Goal: Information Seeking & Learning: Learn about a topic

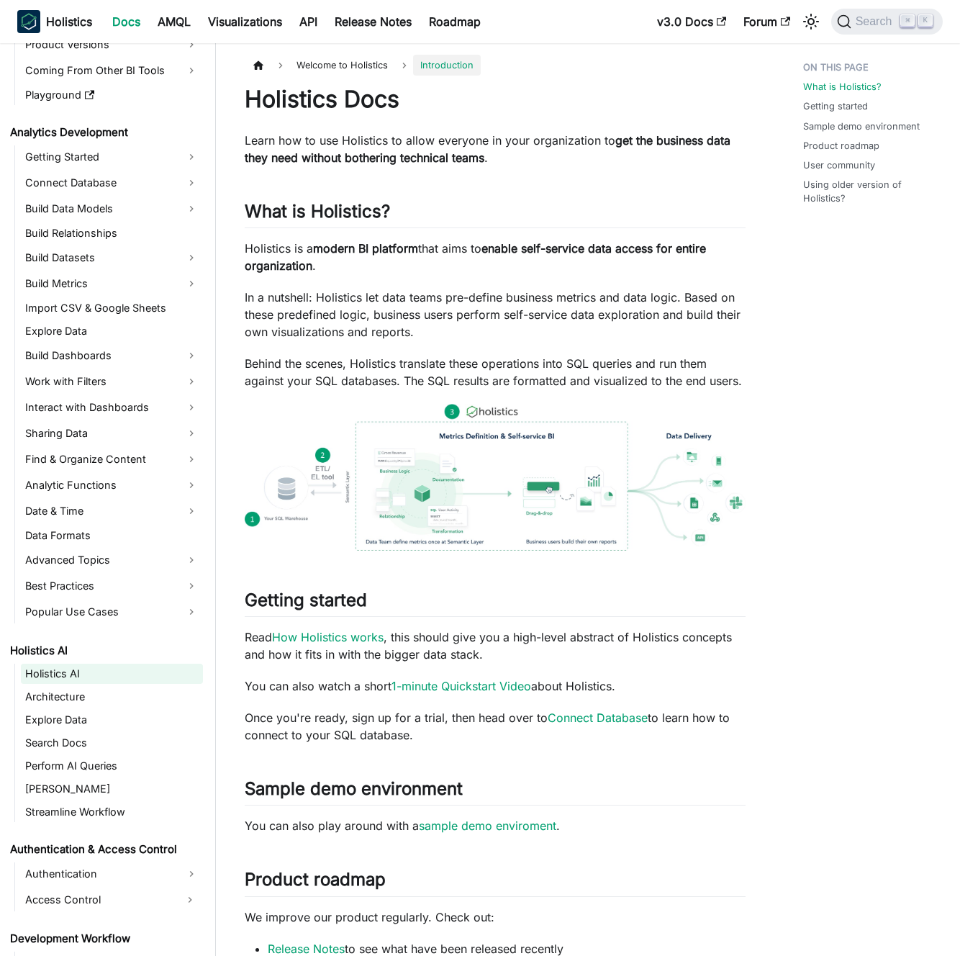
click at [101, 677] on link "Holistics AI" at bounding box center [112, 674] width 182 height 20
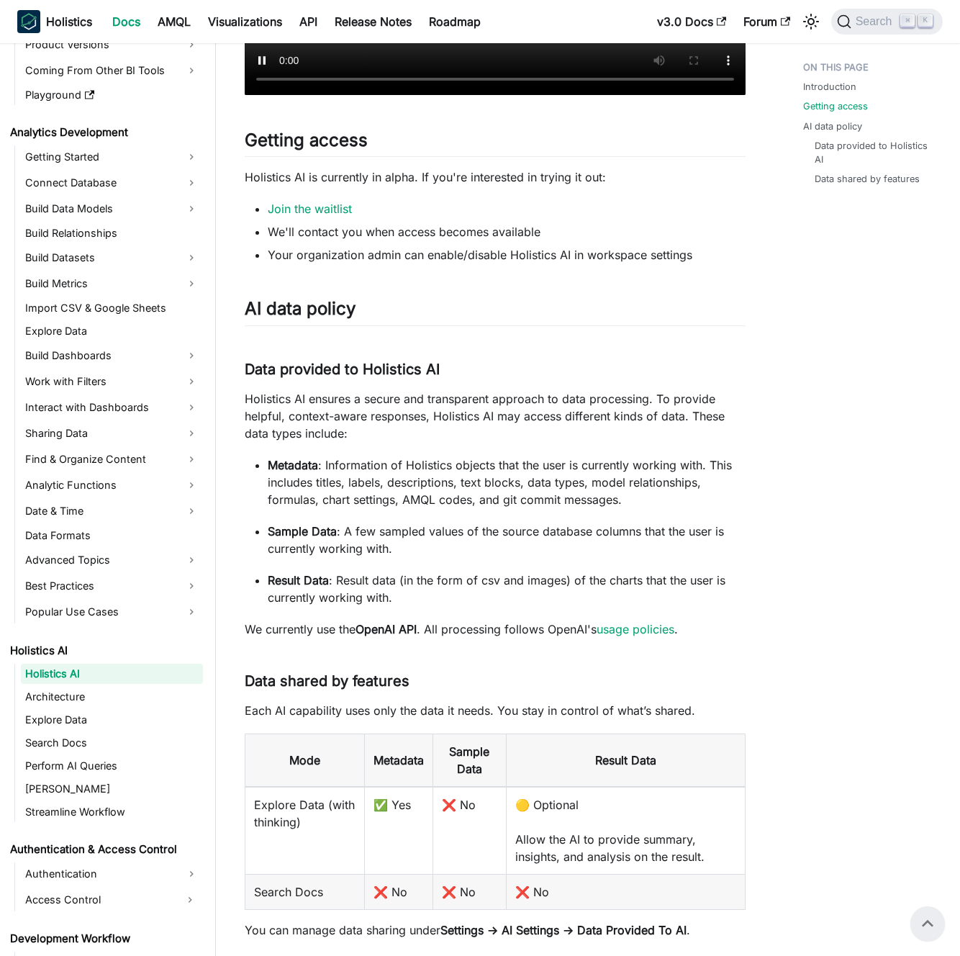
scroll to position [572, 0]
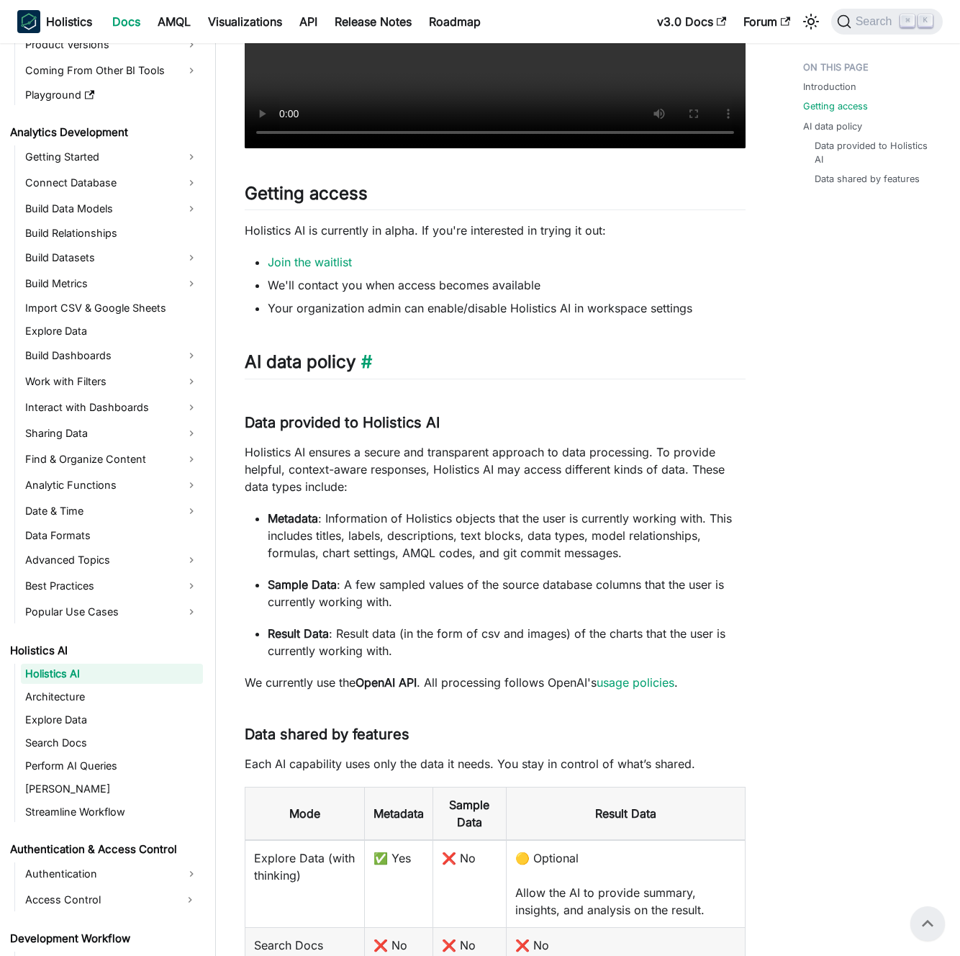
click at [374, 363] on h2 "AI data policy ​" at bounding box center [495, 364] width 501 height 27
click at [370, 363] on link "​" at bounding box center [364, 361] width 17 height 21
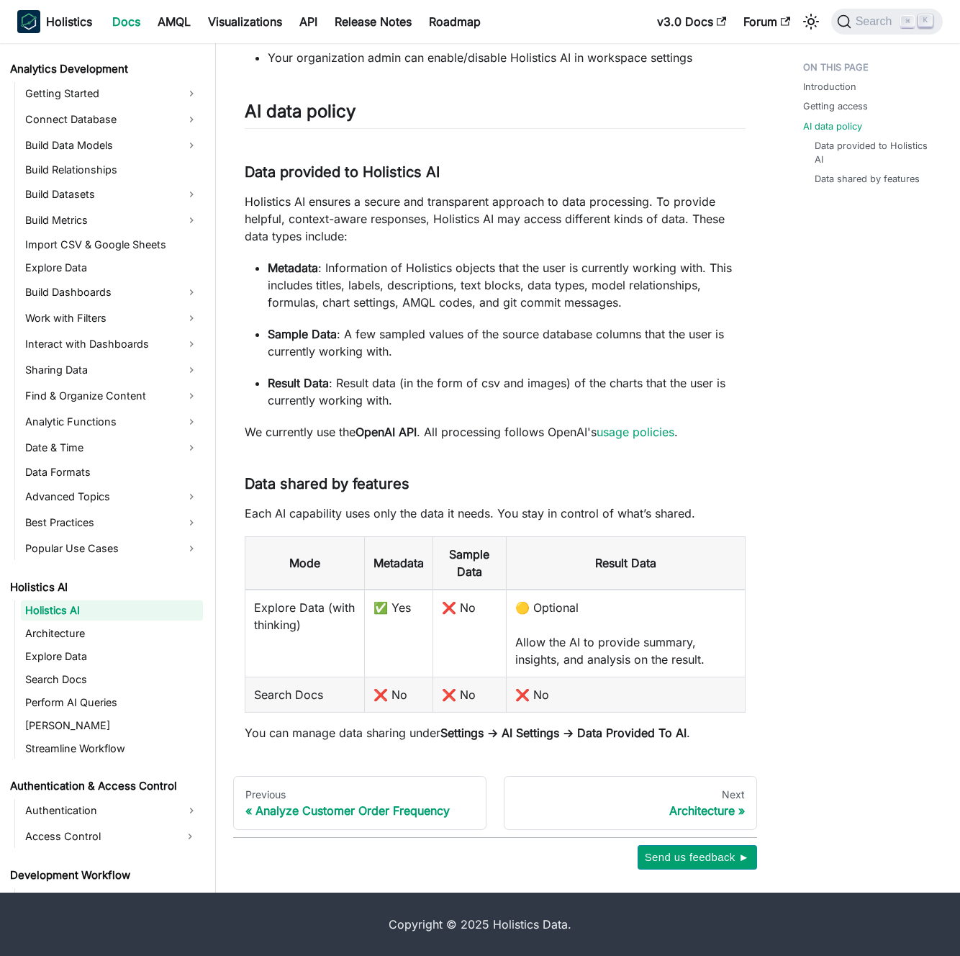
click at [469, 292] on p "Metadata : Information of Holistics objects that the user is currently working …" at bounding box center [507, 285] width 478 height 52
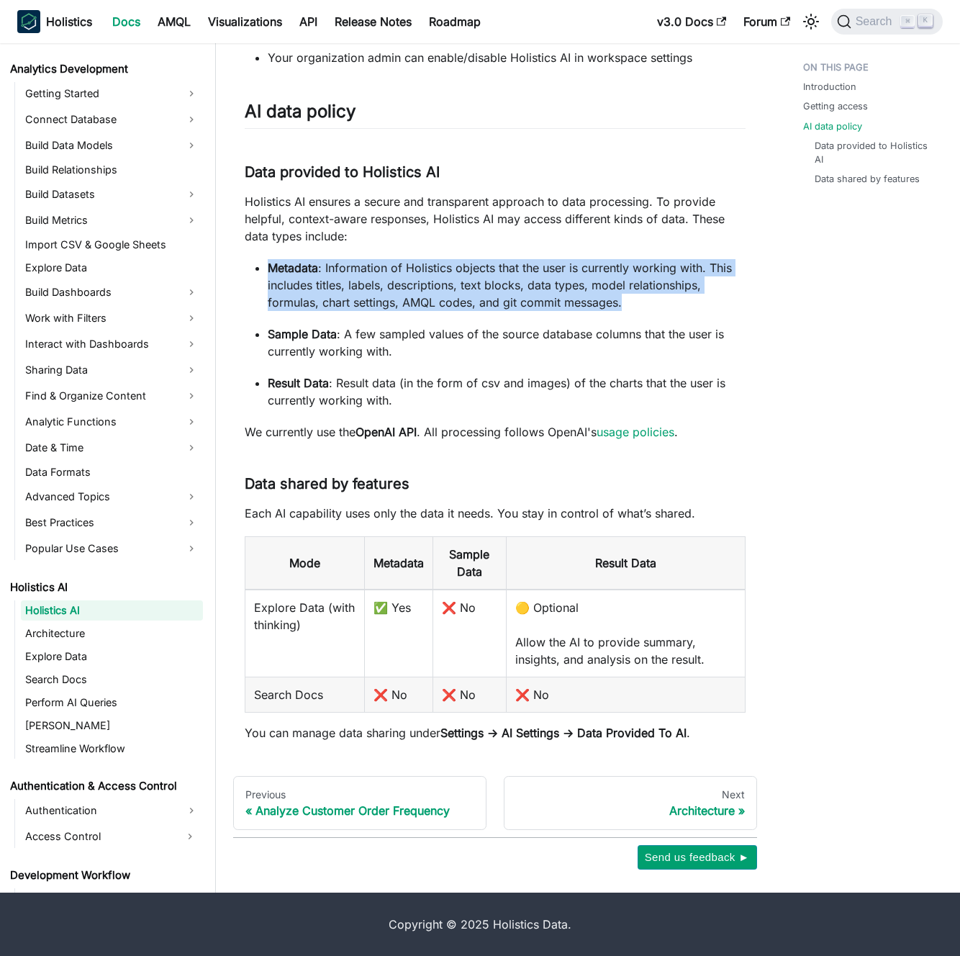
click at [469, 292] on p "Metadata : Information of Holistics objects that the user is currently working …" at bounding box center [507, 285] width 478 height 52
click at [458, 284] on p "Metadata : Information of Holistics objects that the user is currently working …" at bounding box center [507, 285] width 478 height 52
